Goal: Task Accomplishment & Management: Manage account settings

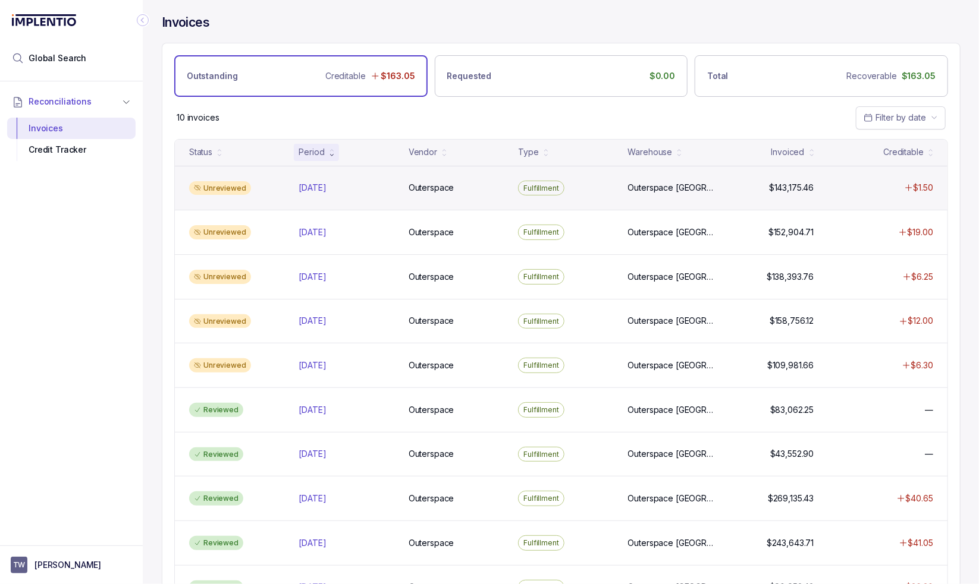
click at [449, 199] on div "Unreviewed [DATE] [DATE] Outerspace Outerspace Fulfillment Outerspace [GEOGRAPH…" at bounding box center [561, 188] width 772 height 45
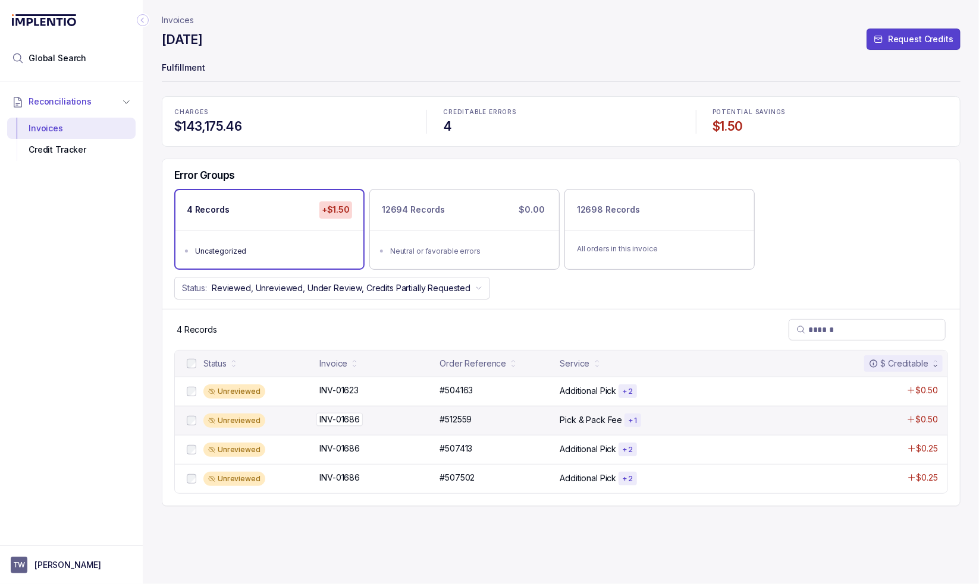
click at [360, 416] on p "INV-01686" at bounding box center [339, 419] width 46 height 13
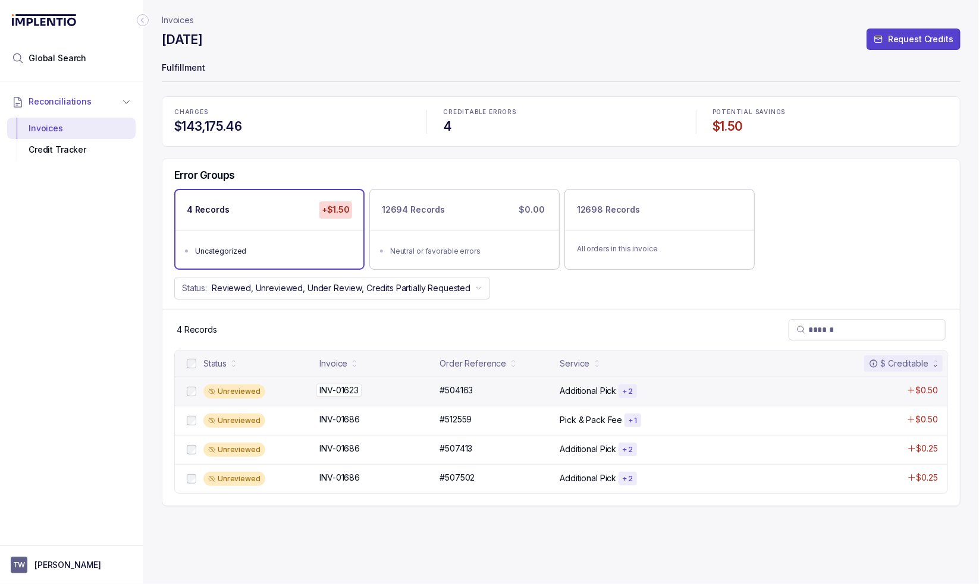
click at [380, 390] on div "INV-01623 INV-01623" at bounding box center [375, 391] width 113 height 12
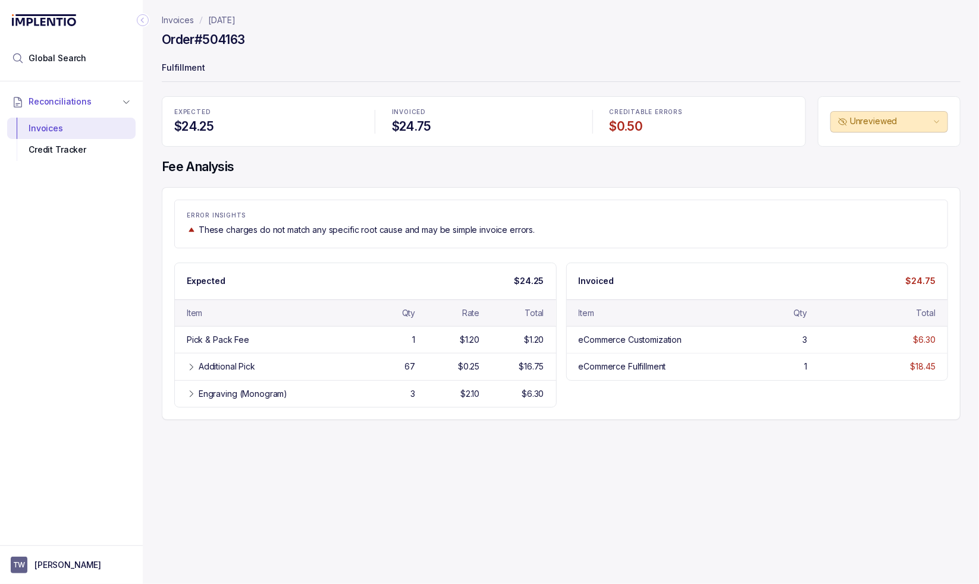
click at [380, 390] on div "3" at bounding box center [385, 394] width 59 height 12
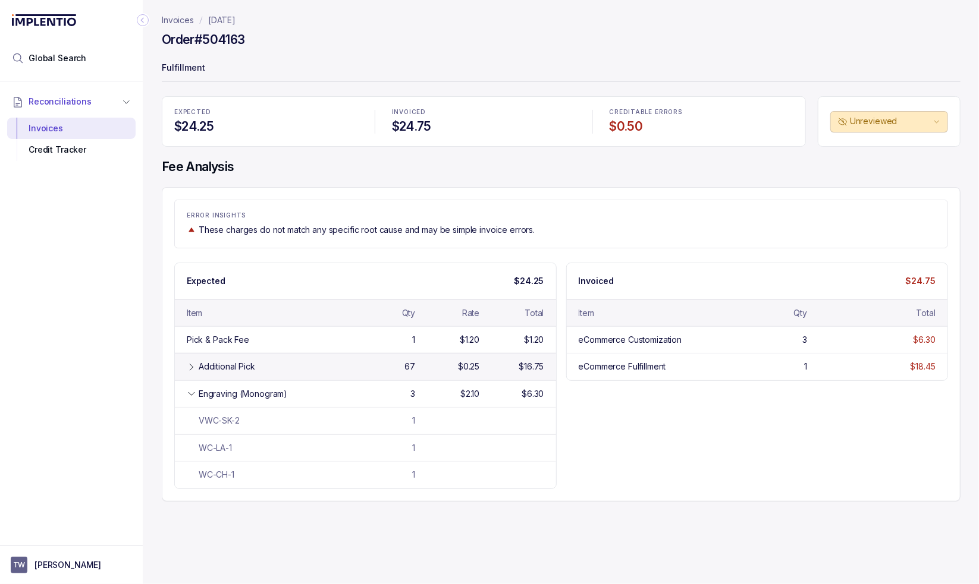
click at [373, 364] on div "67" at bounding box center [385, 367] width 59 height 12
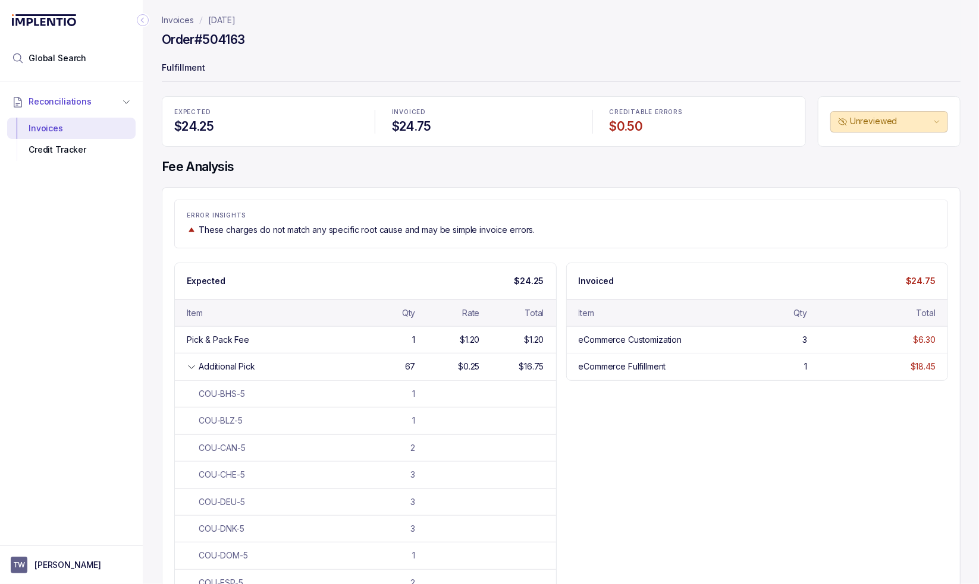
click at [213, 361] on div "Additional Pick" at bounding box center [227, 367] width 56 height 12
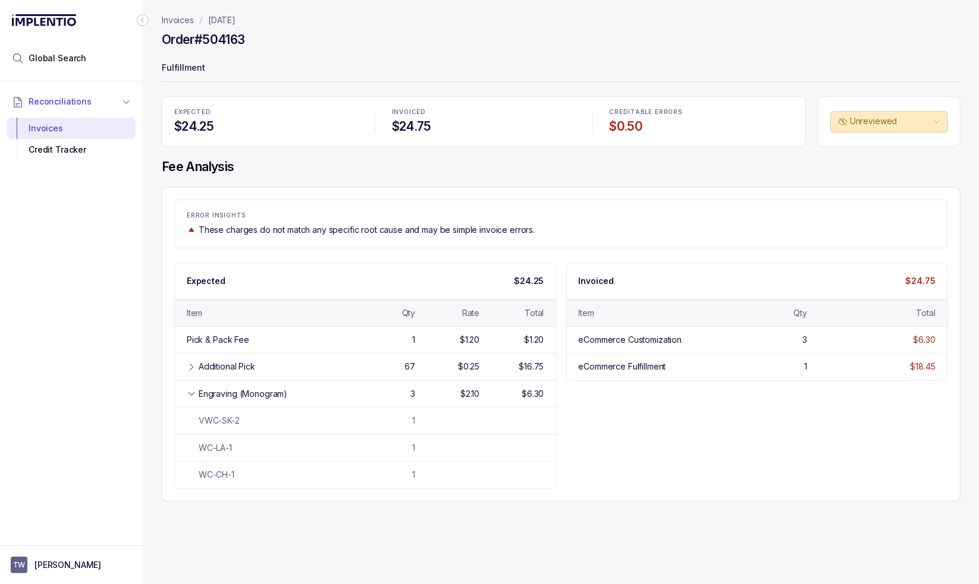
click at [638, 437] on div "Expected $24.25 Item Qty Rate Total Pick & Pack Fee 1 $1.20 $1.20 Additional Pi…" at bounding box center [560, 376] width 773 height 227
click at [634, 439] on div "Expected $24.25 Item Qty Rate Total Pick & Pack Fee 1 $1.20 $1.20 Additional Pi…" at bounding box center [560, 376] width 773 height 227
click at [676, 475] on div "Expected $24.25 Item Qty Rate Total Pick & Pack Fee 1 $1.20 $1.20 Additional Pi…" at bounding box center [560, 376] width 773 height 227
click at [64, 323] on div "Reconciliations Invoices Credit Tracker" at bounding box center [71, 309] width 143 height 457
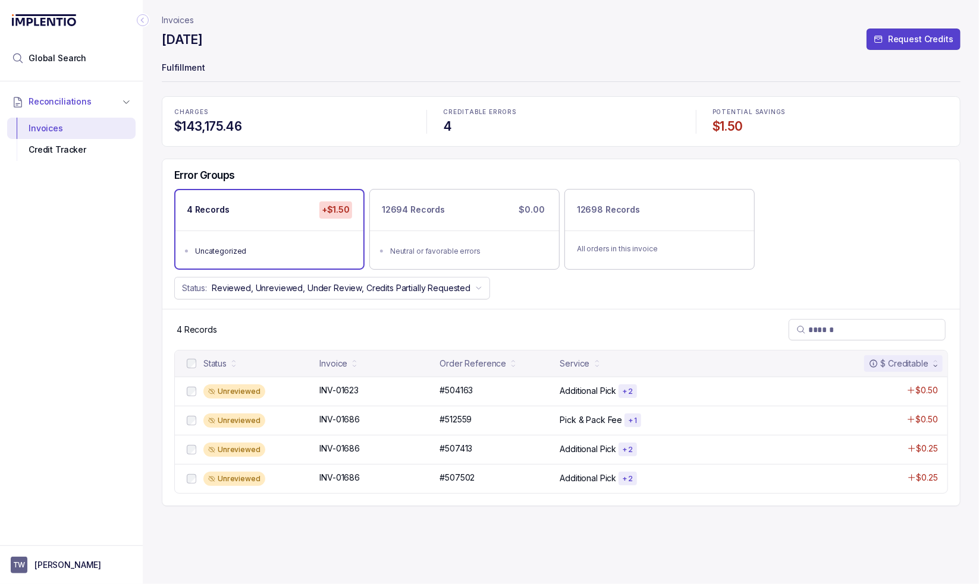
click at [577, 295] on div "Status: Reviewed, Unreviewed, Under Review, Credits Partially Requested" at bounding box center [560, 288] width 797 height 23
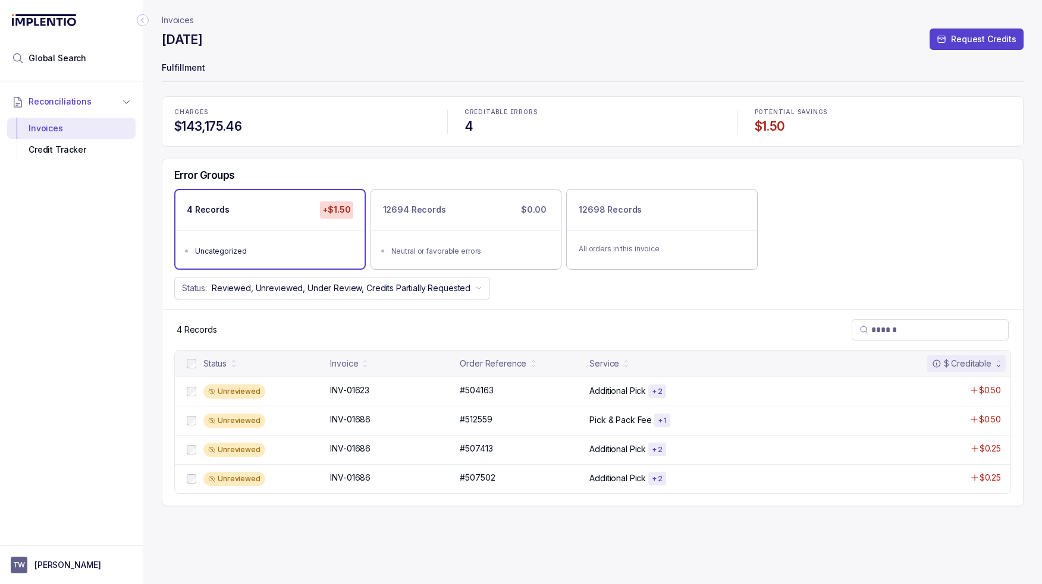
click at [549, 294] on div "Status: Reviewed, Unreviewed, Under Review, Credits Partially Requested" at bounding box center [592, 288] width 860 height 23
drag, startPoint x: 608, startPoint y: 309, endPoint x: 578, endPoint y: 310, distance: 30.4
click at [608, 309] on div "4 Records" at bounding box center [592, 329] width 860 height 41
click at [400, 234] on ul "Neutral or favorable errors" at bounding box center [466, 250] width 189 height 38
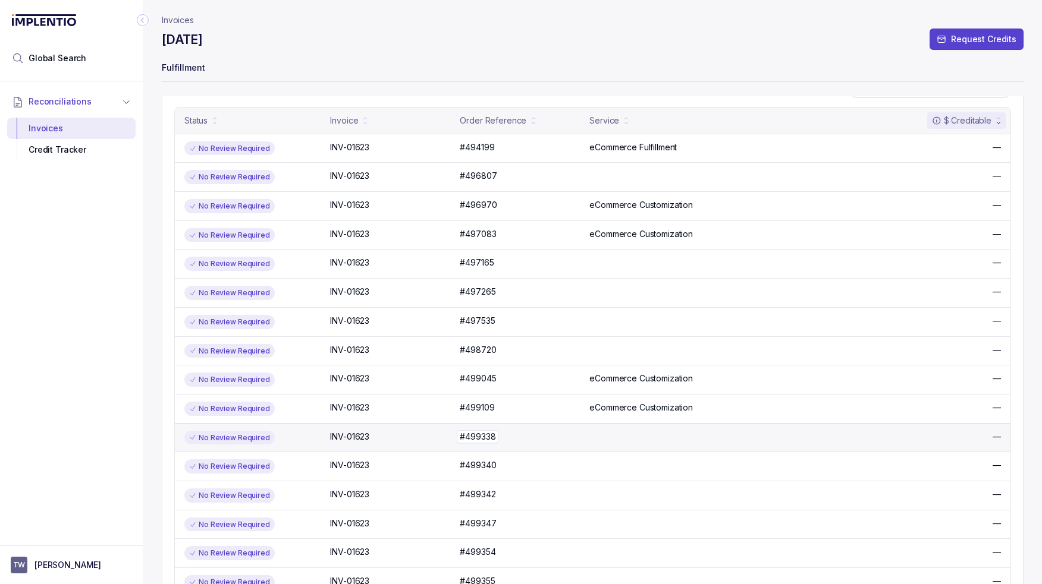
scroll to position [416, 0]
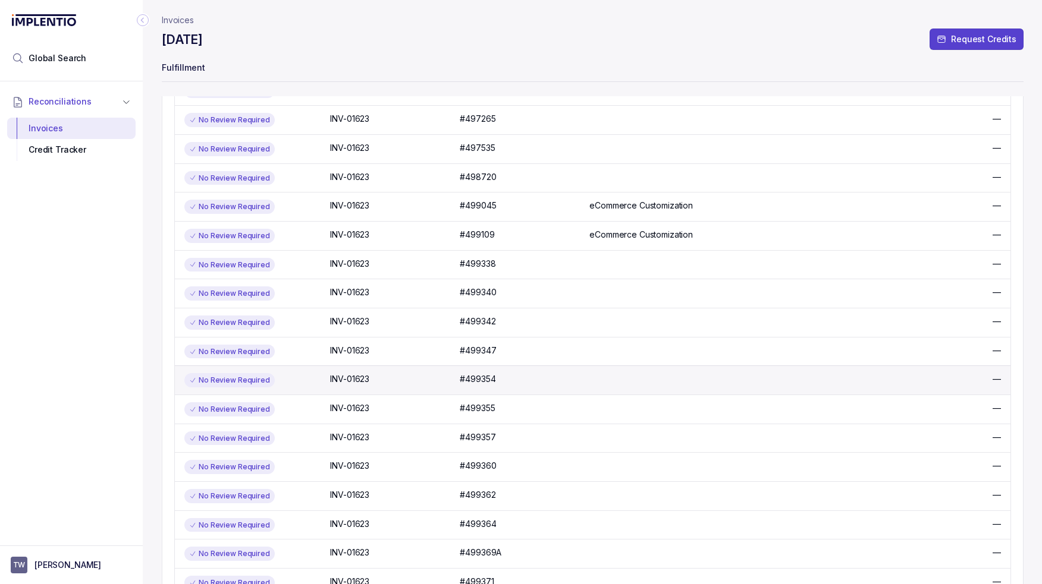
click at [466, 383] on div "No Review Required INV-01623 INV-01623 #499354 #499354 —" at bounding box center [592, 380] width 835 height 29
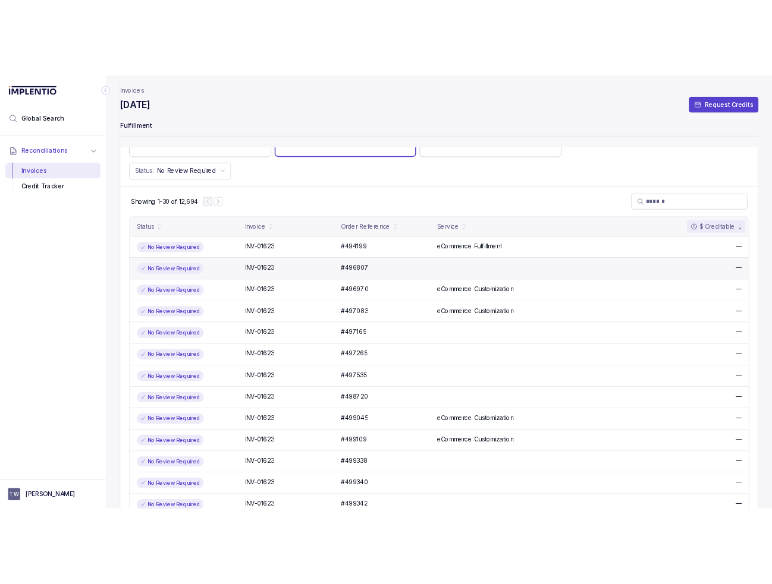
scroll to position [0, 0]
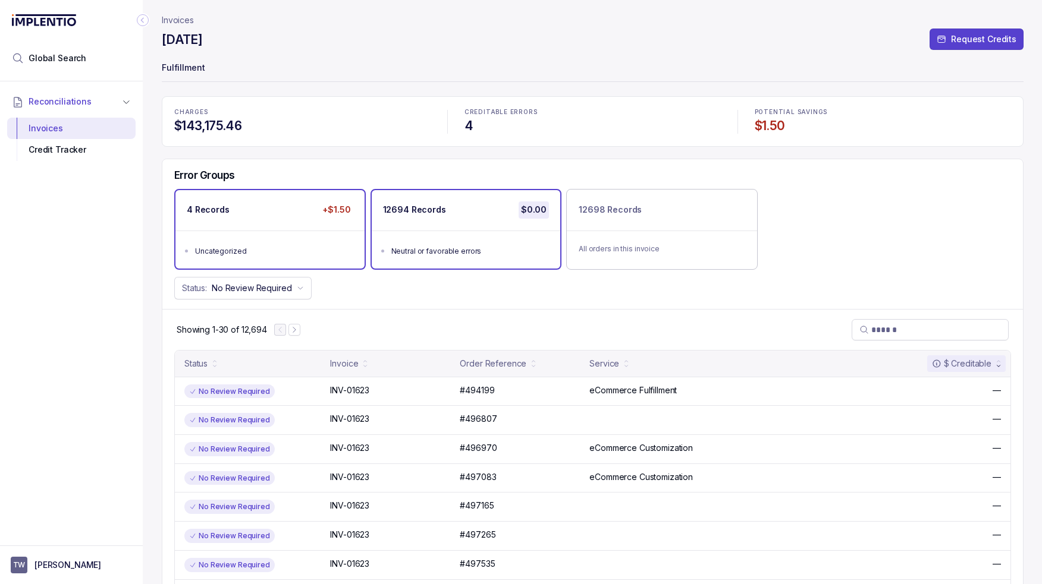
click at [290, 237] on ul "Uncategorized" at bounding box center [269, 250] width 189 height 38
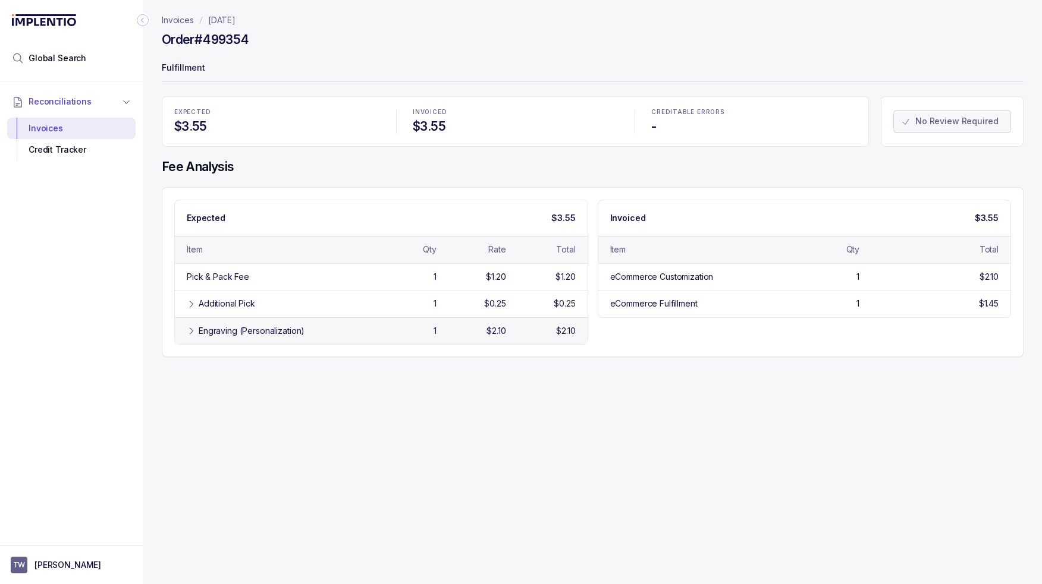
click at [451, 323] on div "Engraving (Personalization) 1 $2.10 $2.10" at bounding box center [381, 330] width 413 height 27
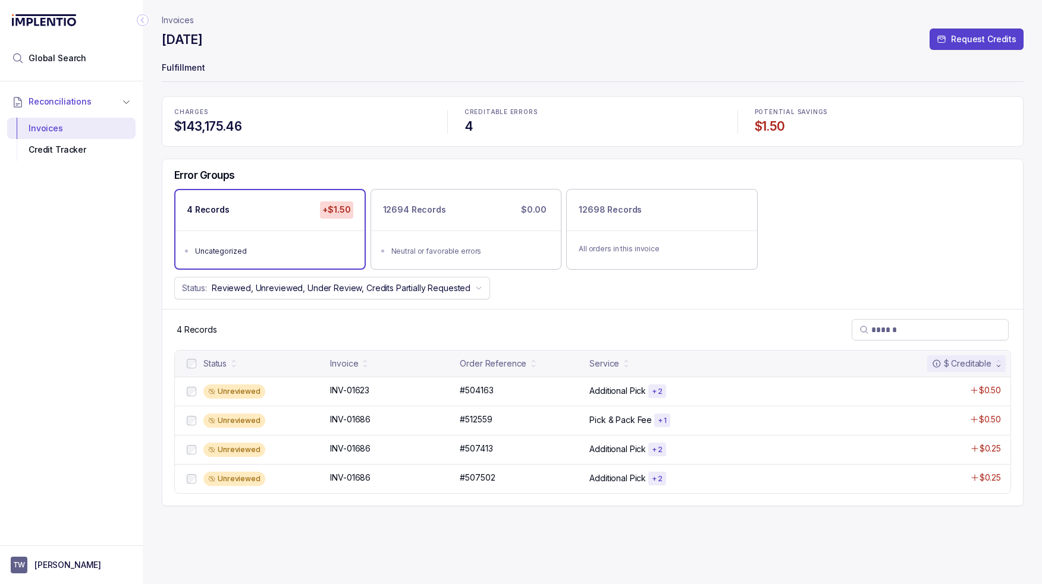
drag, startPoint x: 461, startPoint y: 140, endPoint x: 458, endPoint y: 161, distance: 21.1
click at [461, 140] on div "CREDITABLE ERRORS 4" at bounding box center [592, 122] width 270 height 40
click at [885, 295] on div "Status: Reviewed, Unreviewed, Under Review, Credits Partially Requested" at bounding box center [592, 288] width 860 height 23
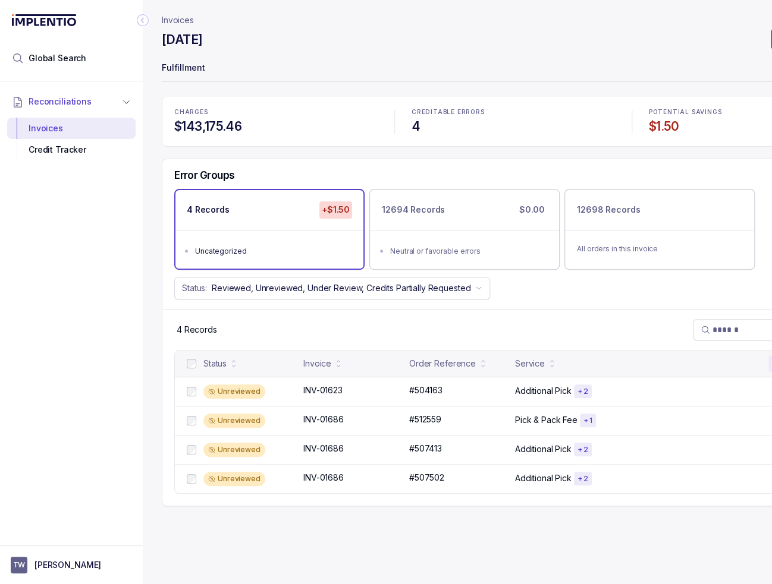
drag, startPoint x: 553, startPoint y: 66, endPoint x: 535, endPoint y: 66, distance: 17.8
click at [554, 66] on p "Fulfillment" at bounding box center [513, 69] width 703 height 24
click at [178, 310] on div "4 Records" at bounding box center [512, 329] width 701 height 41
click at [140, 20] on icon "Collapse Icon" at bounding box center [143, 20] width 12 height 12
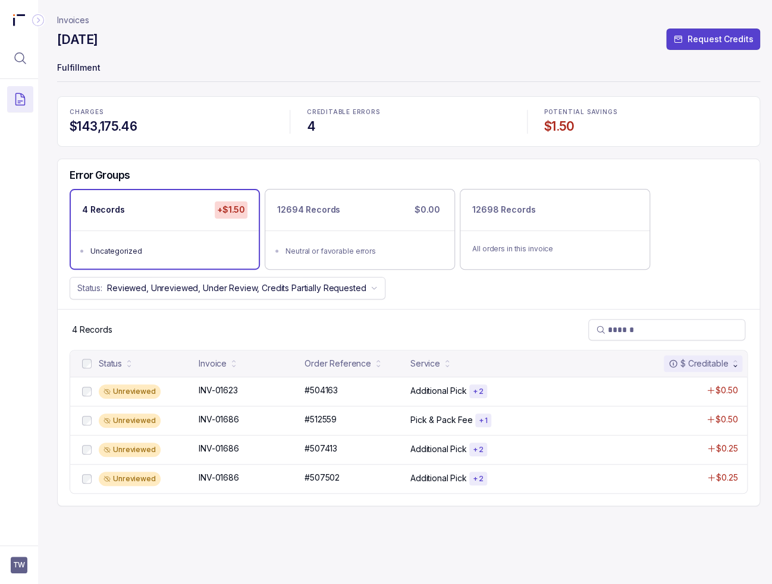
drag, startPoint x: 341, startPoint y: 83, endPoint x: 327, endPoint y: 118, distance: 38.2
click at [341, 83] on header "Invoices [DATE] Request Credits Fulfillment" at bounding box center [408, 48] width 703 height 96
click at [22, 570] on span "TW" at bounding box center [19, 565] width 17 height 17
click at [30, 536] on p "Logout" at bounding box center [78, 540] width 99 height 12
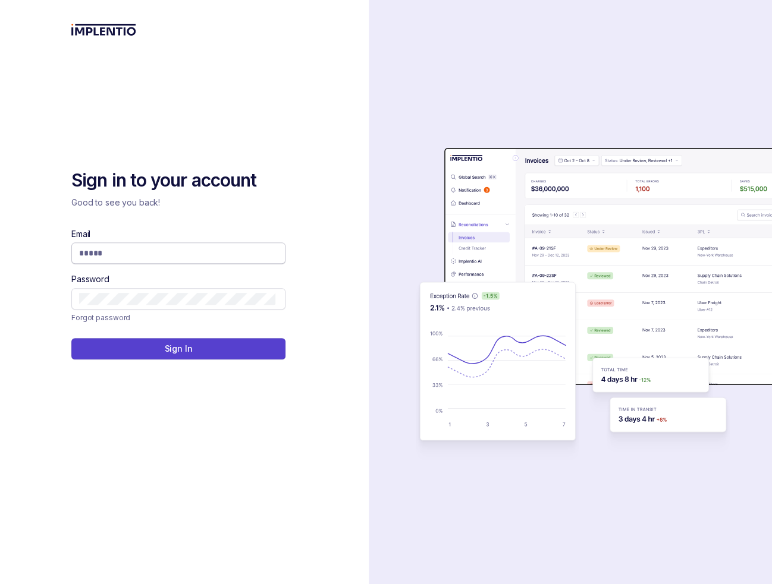
click at [105, 259] on input "Email" at bounding box center [177, 253] width 196 height 12
click at [102, 254] on input "Email" at bounding box center [177, 253] width 196 height 12
type input "**********"
